Goal: Information Seeking & Learning: Learn about a topic

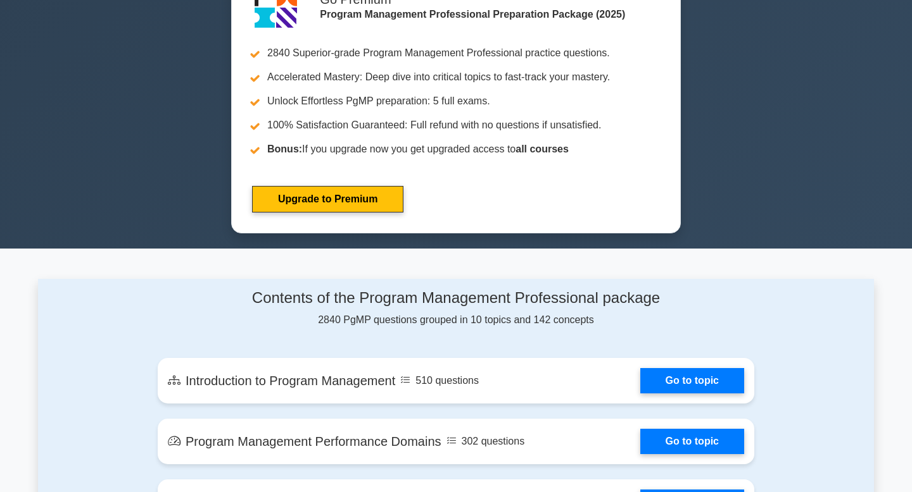
scroll to position [544, 0]
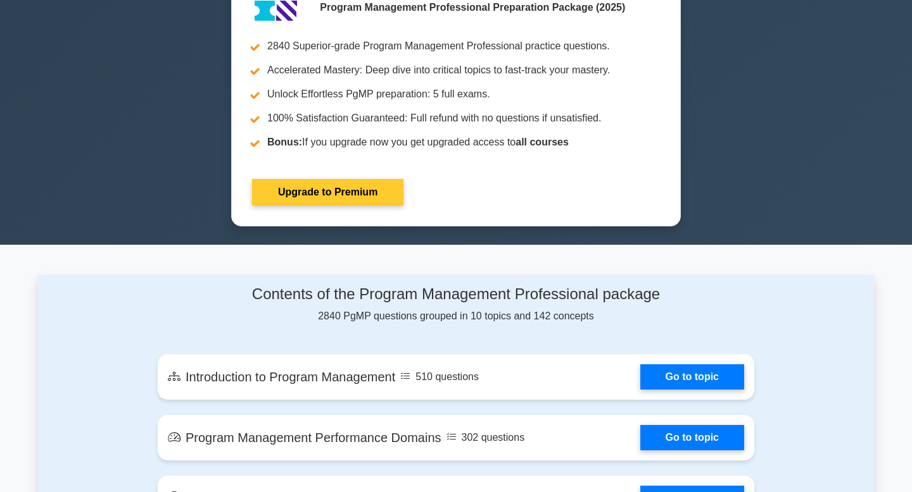
click at [291, 192] on link "Upgrade to Premium" at bounding box center [327, 192] width 151 height 27
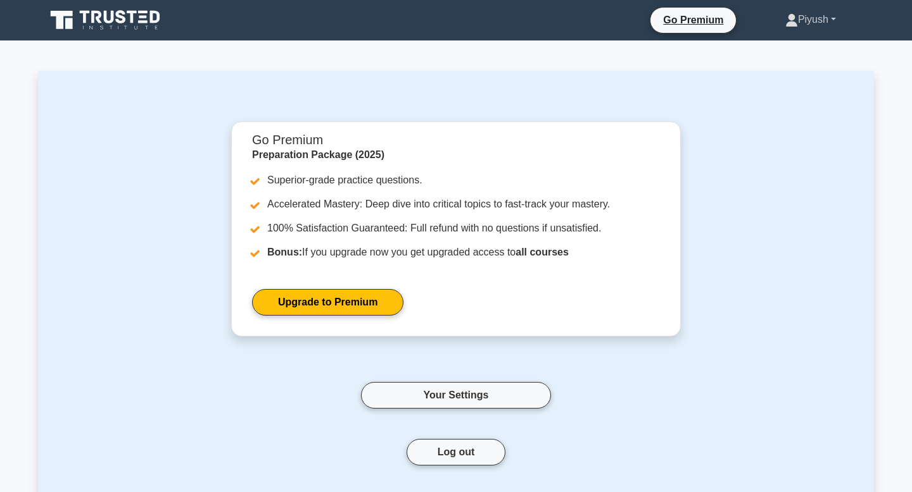
click at [832, 19] on link "Piyush" at bounding box center [810, 19] width 111 height 25
click at [777, 51] on link "Profile" at bounding box center [805, 49] width 100 height 20
click at [434, 453] on button "Log out" at bounding box center [455, 452] width 99 height 27
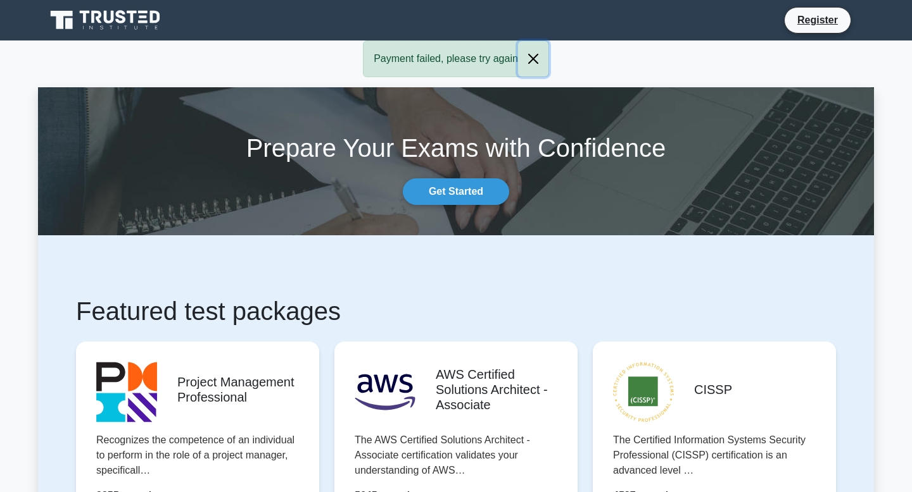
click at [539, 60] on button "Close" at bounding box center [533, 58] width 30 height 35
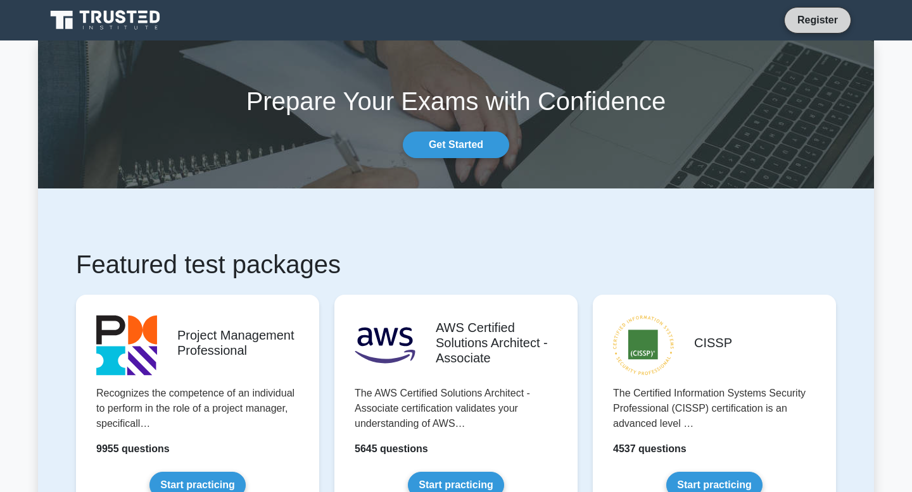
click at [789, 22] on link "Register" at bounding box center [817, 20] width 56 height 16
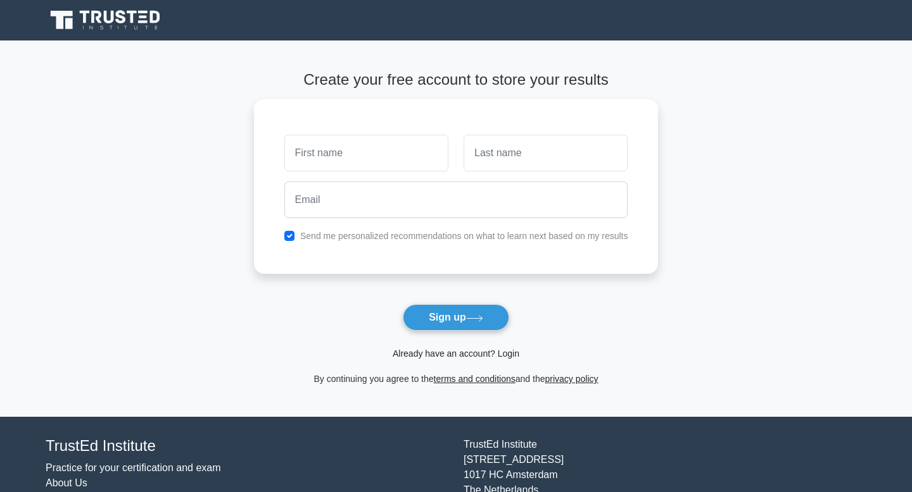
click at [460, 356] on link "Already have an account? Login" at bounding box center [455, 354] width 127 height 10
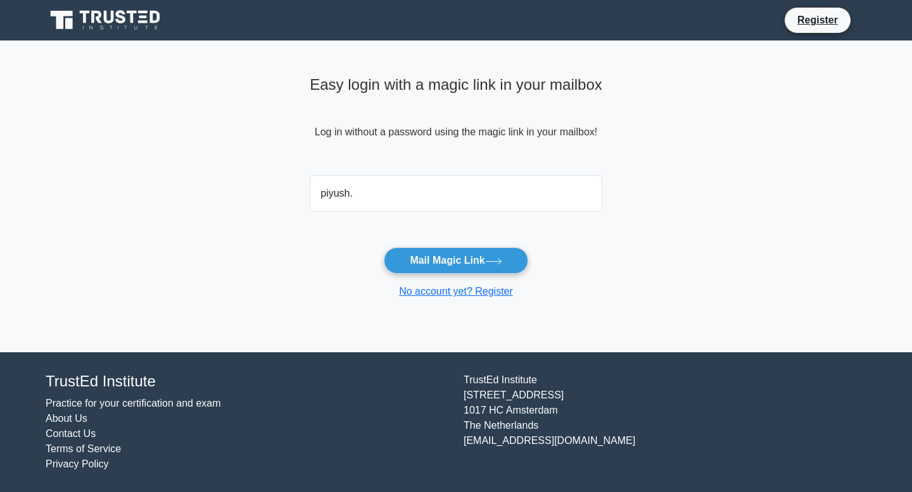
type input "piyush.baranga@outlook.com"
click at [433, 255] on button "Mail Magic Link" at bounding box center [456, 261] width 144 height 27
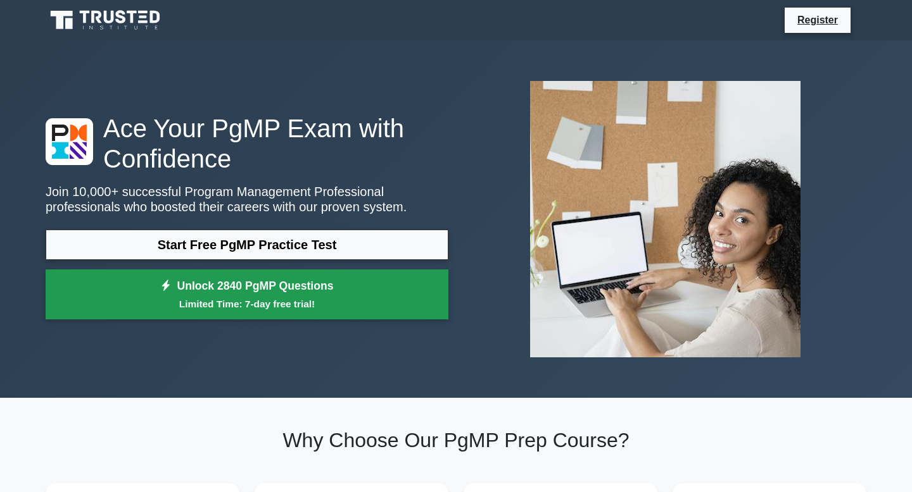
click at [280, 296] on link "Unlock 2840 PgMP Questions Limited Time: 7-day free trial!" at bounding box center [247, 295] width 403 height 51
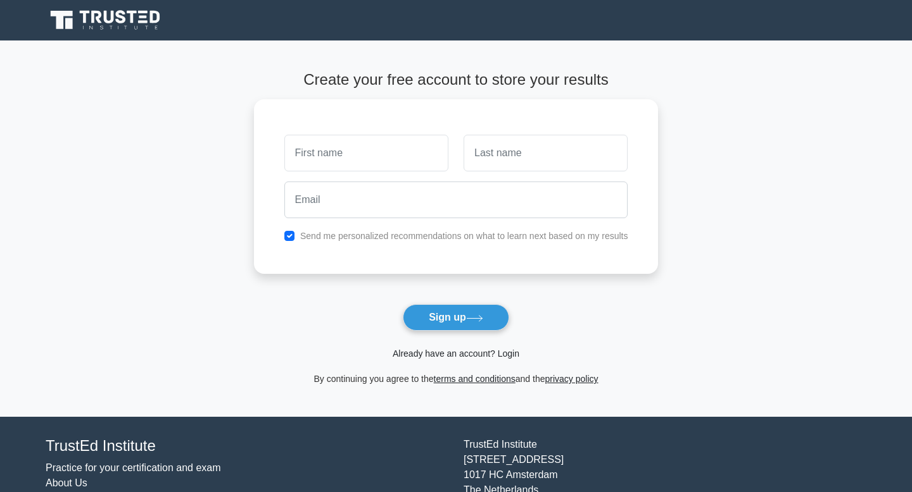
click at [396, 352] on link "Already have an account? Login" at bounding box center [455, 354] width 127 height 10
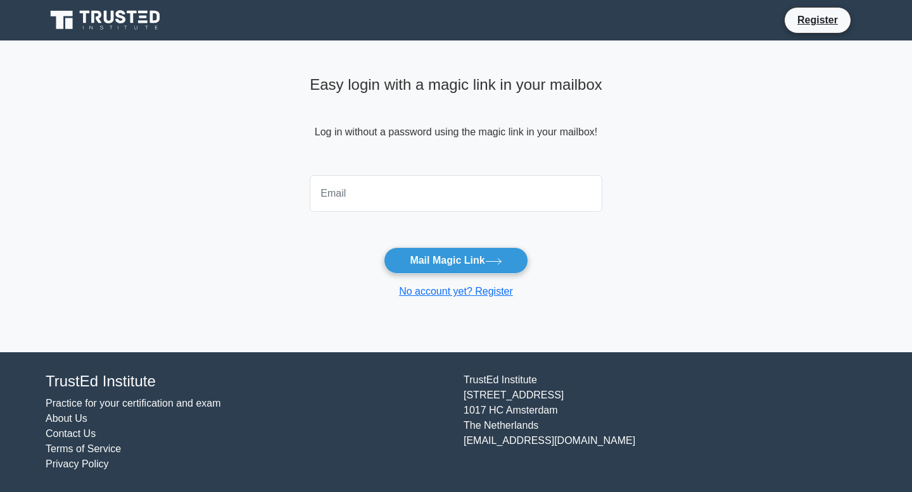
click at [439, 198] on input "email" at bounding box center [456, 193] width 292 height 37
type input "[EMAIL_ADDRESS][DOMAIN_NAME]"
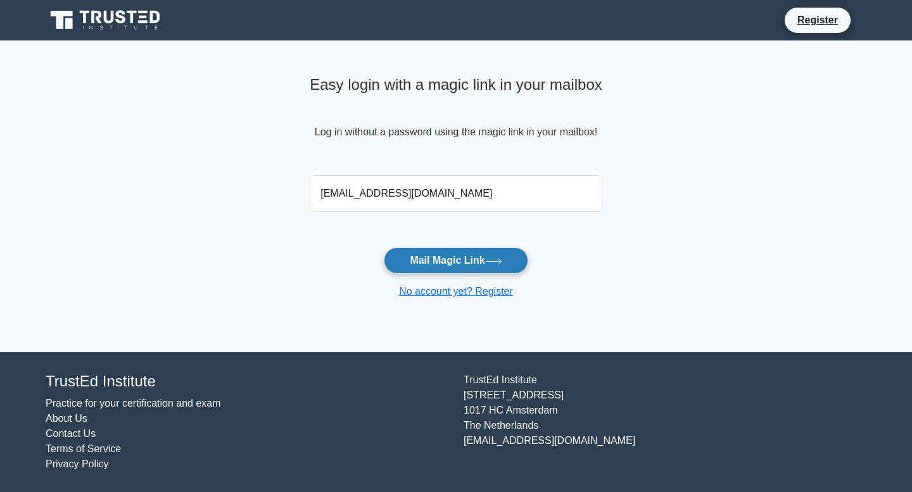
click at [453, 265] on button "Mail Magic Link" at bounding box center [456, 261] width 144 height 27
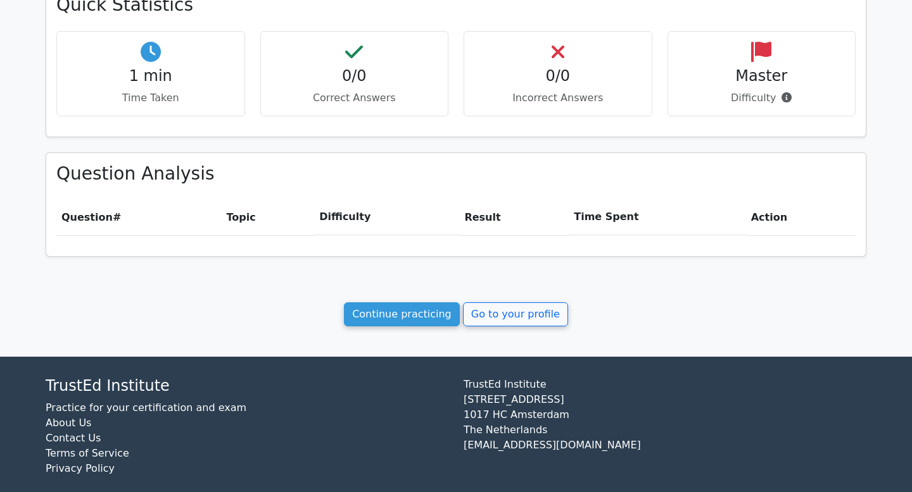
scroll to position [411, 0]
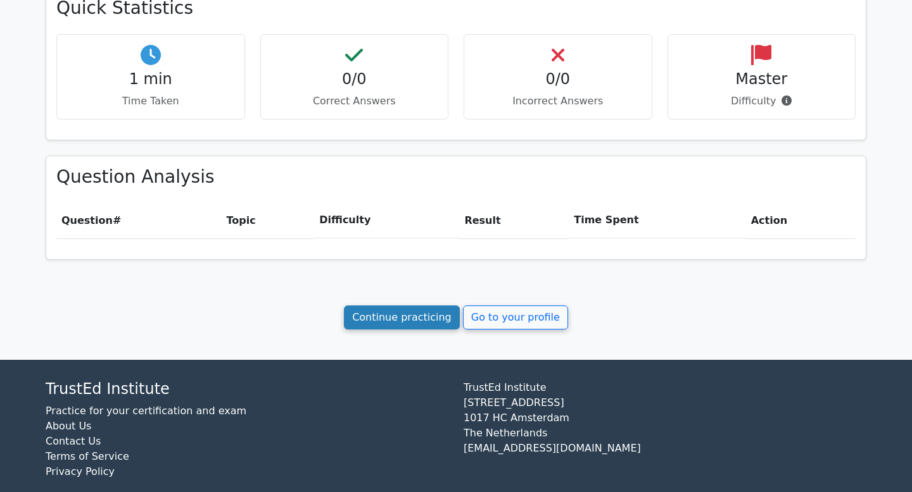
click at [380, 322] on link "Continue practicing" at bounding box center [402, 318] width 116 height 24
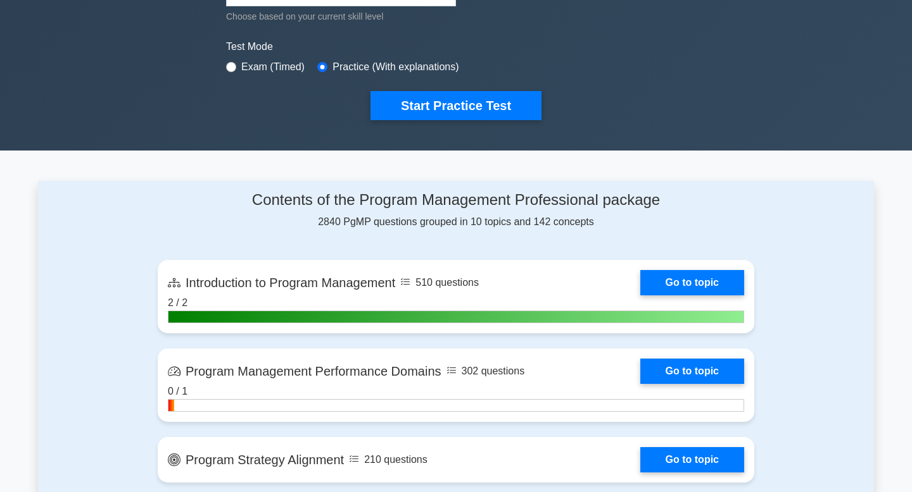
scroll to position [361, 0]
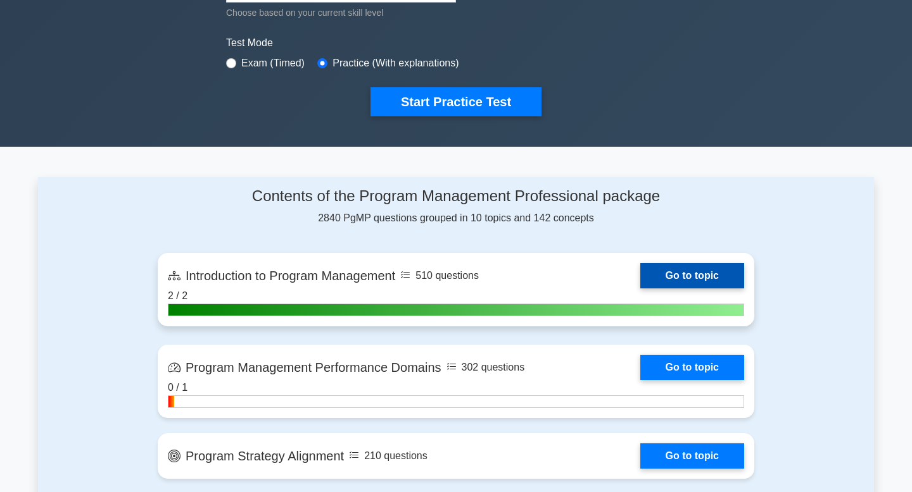
click at [666, 279] on link "Go to topic" at bounding box center [692, 275] width 104 height 25
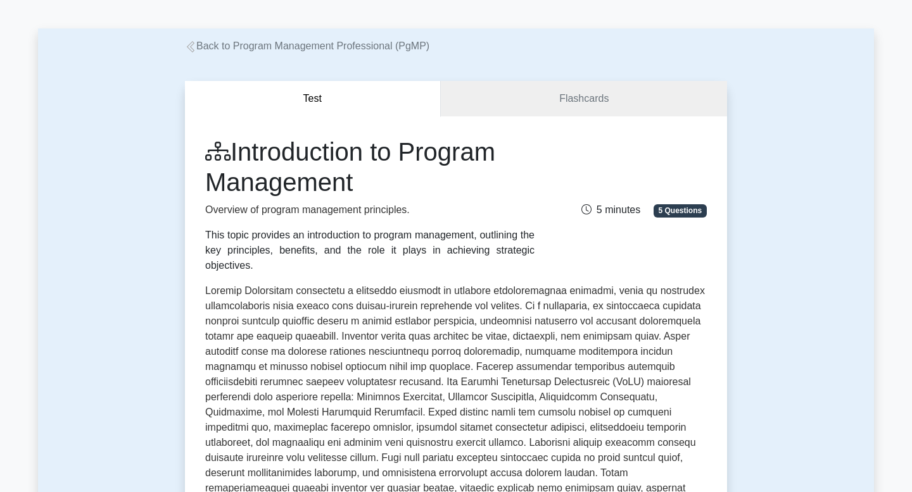
scroll to position [46, 0]
